Goal: Navigation & Orientation: Understand site structure

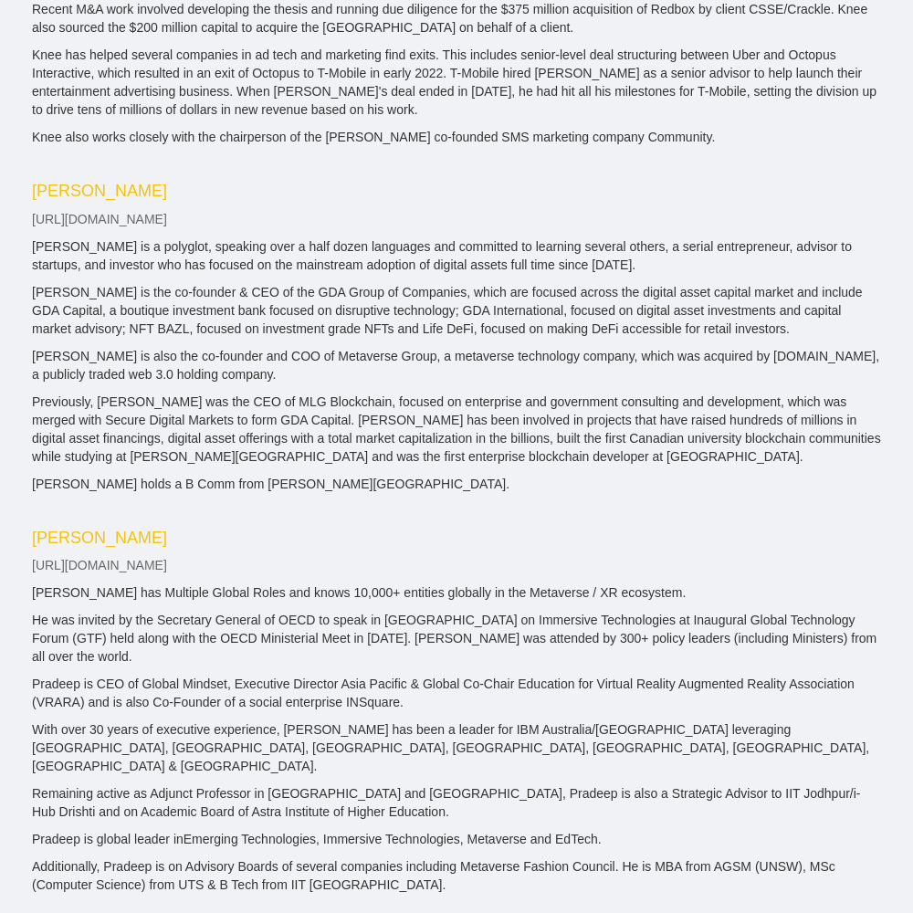
scroll to position [3168, 0]
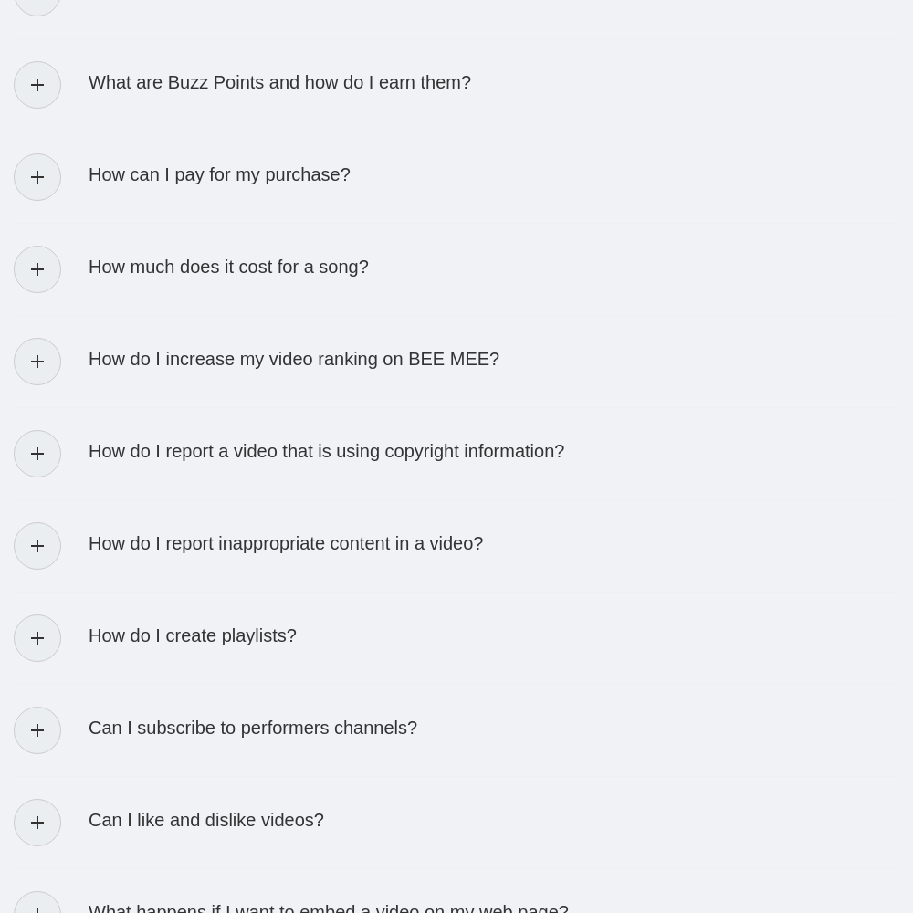
scroll to position [3602, 0]
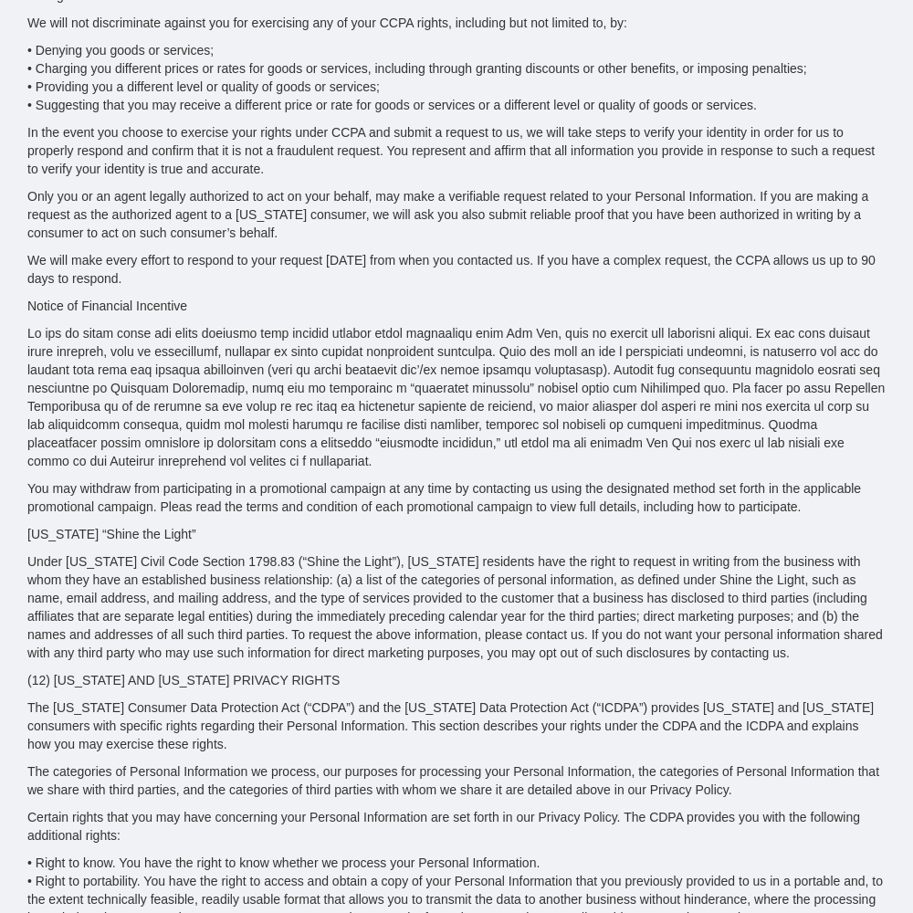
scroll to position [8218, 0]
